Goal: Navigation & Orientation: Find specific page/section

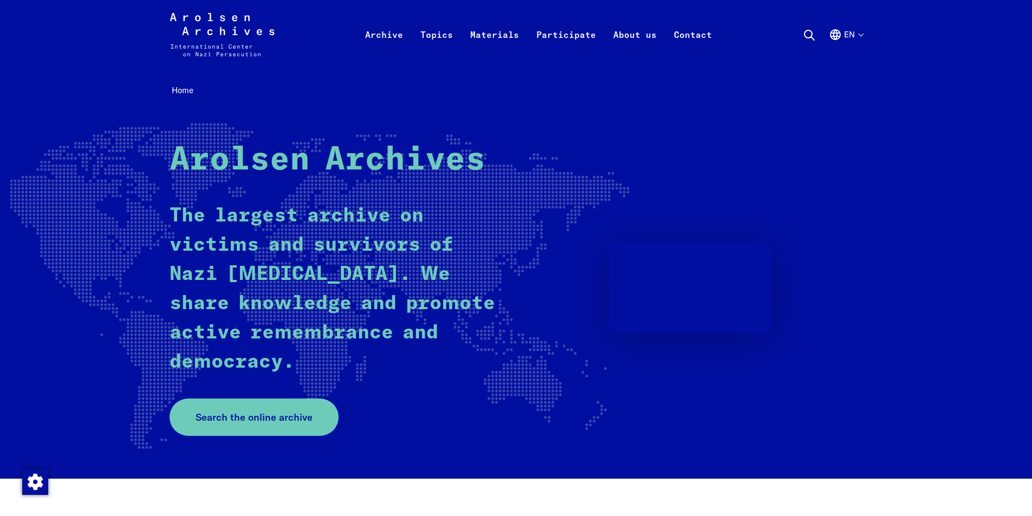
click at [858, 33] on button "en" at bounding box center [846, 47] width 34 height 39
click at [859, 34] on button "en" at bounding box center [846, 47] width 34 height 39
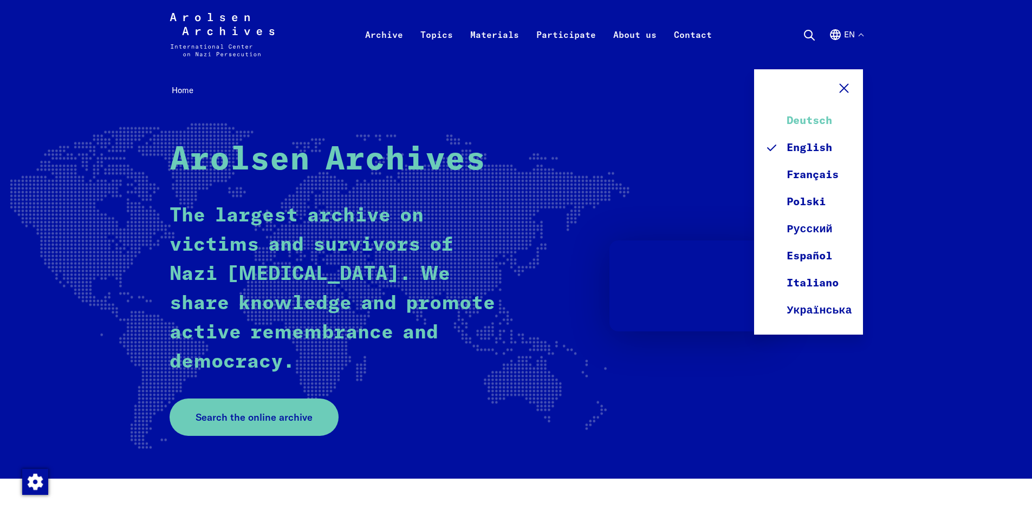
click at [830, 119] on link "Deutsch" at bounding box center [808, 120] width 87 height 27
click at [807, 118] on link "Deutsch" at bounding box center [808, 120] width 87 height 27
click at [846, 87] on icon at bounding box center [844, 88] width 16 height 16
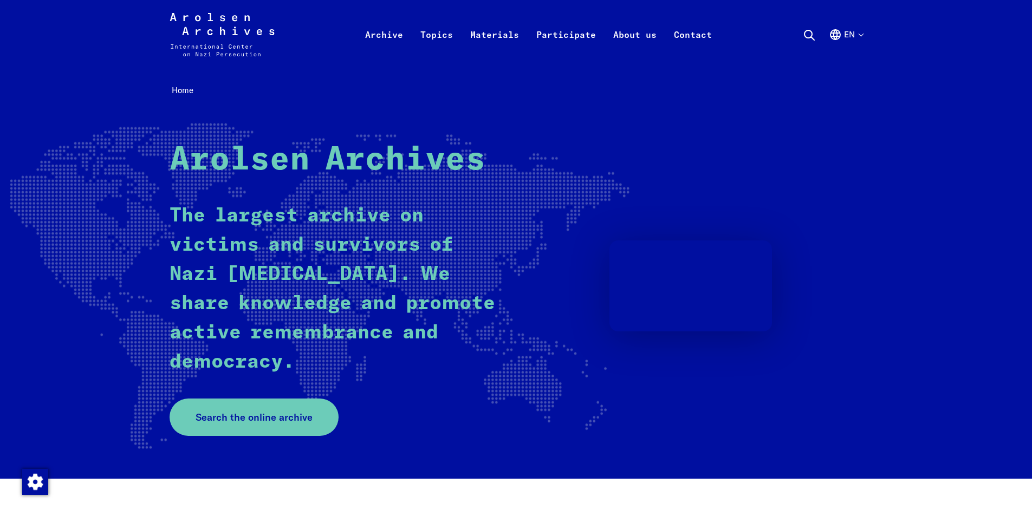
drag, startPoint x: 894, startPoint y: 132, endPoint x: 889, endPoint y: 121, distance: 12.1
click at [892, 129] on div "Home Arolsen Archives The largest archive on victims and survivors of Nazi [MED…" at bounding box center [516, 274] width 1032 height 410
click at [896, 140] on div "Home Arolsen Archives The largest archive on victims and survivors of Nazi [MED…" at bounding box center [516, 274] width 1032 height 410
click at [861, 33] on button "en" at bounding box center [846, 47] width 34 height 39
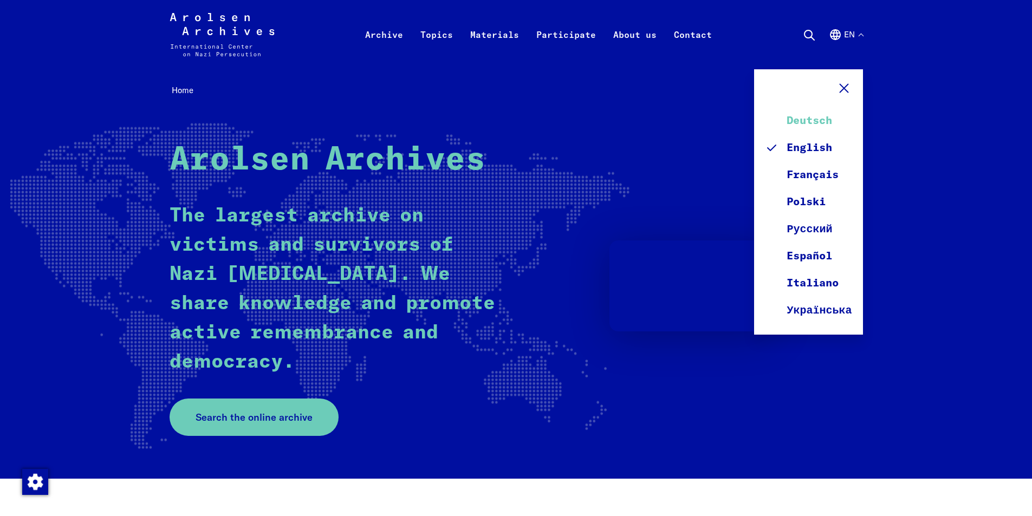
click at [816, 119] on link "Deutsch" at bounding box center [808, 120] width 87 height 27
